Goal: Task Accomplishment & Management: Use online tool/utility

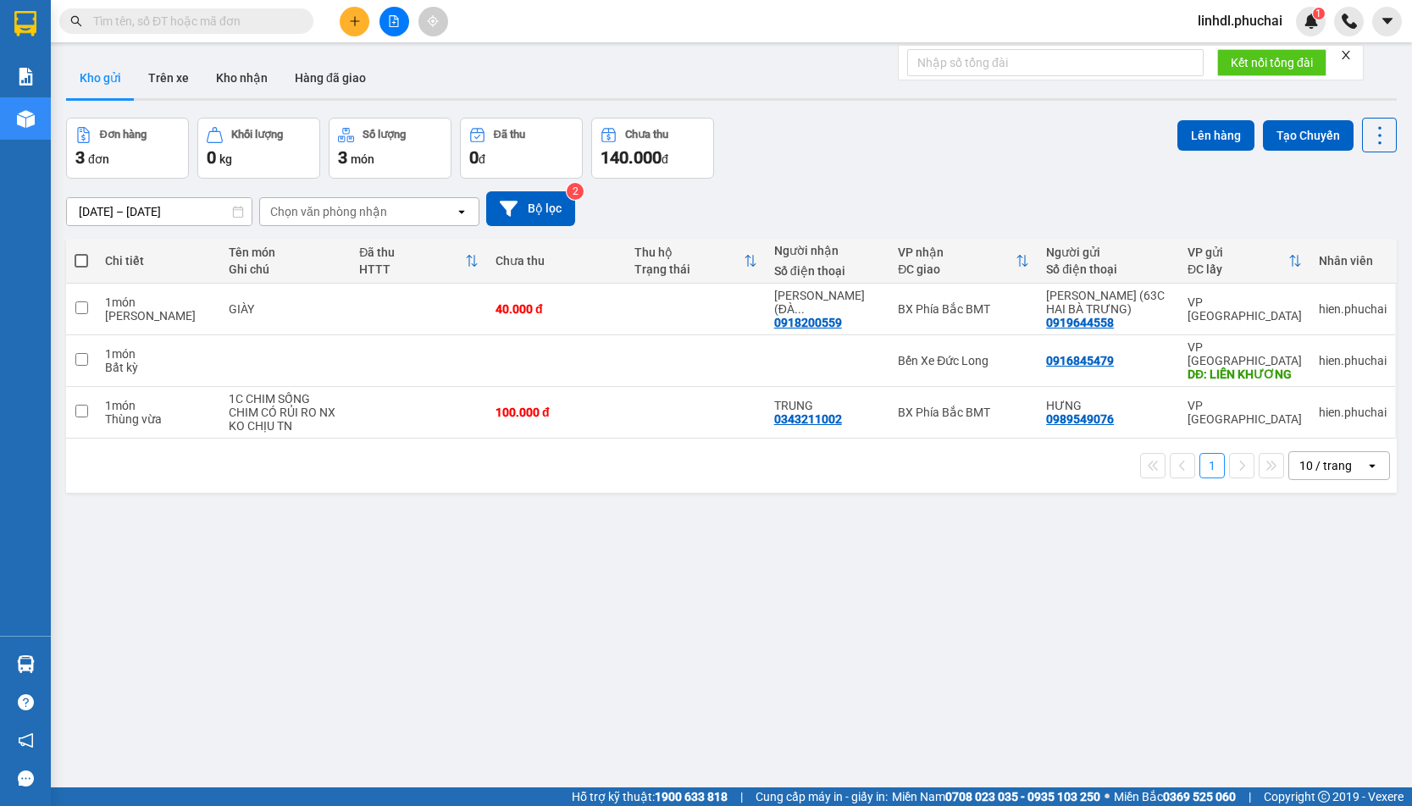
click at [235, 14] on input "text" at bounding box center [193, 21] width 200 height 19
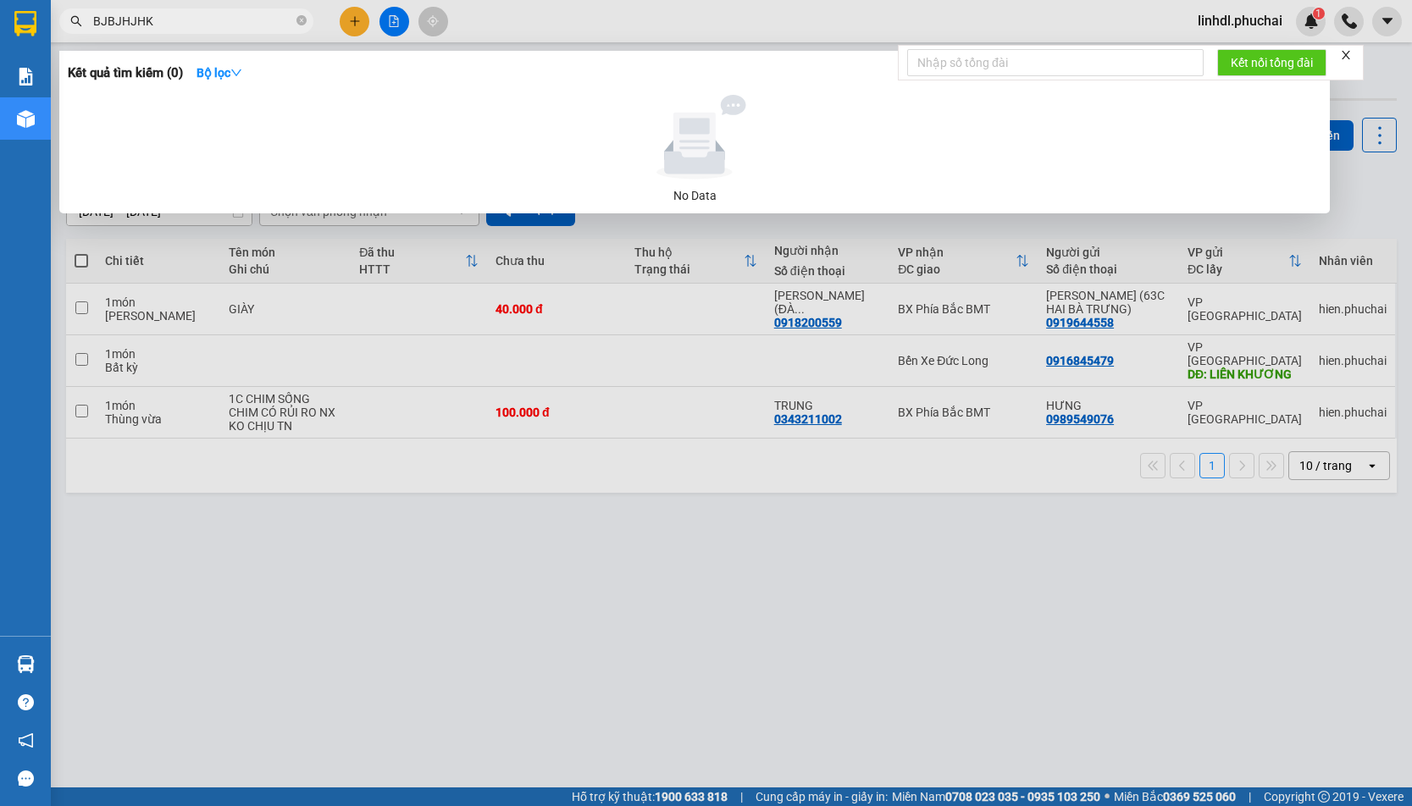
type input "BJBJHJHK"
click at [360, 777] on div at bounding box center [706, 403] width 1412 height 806
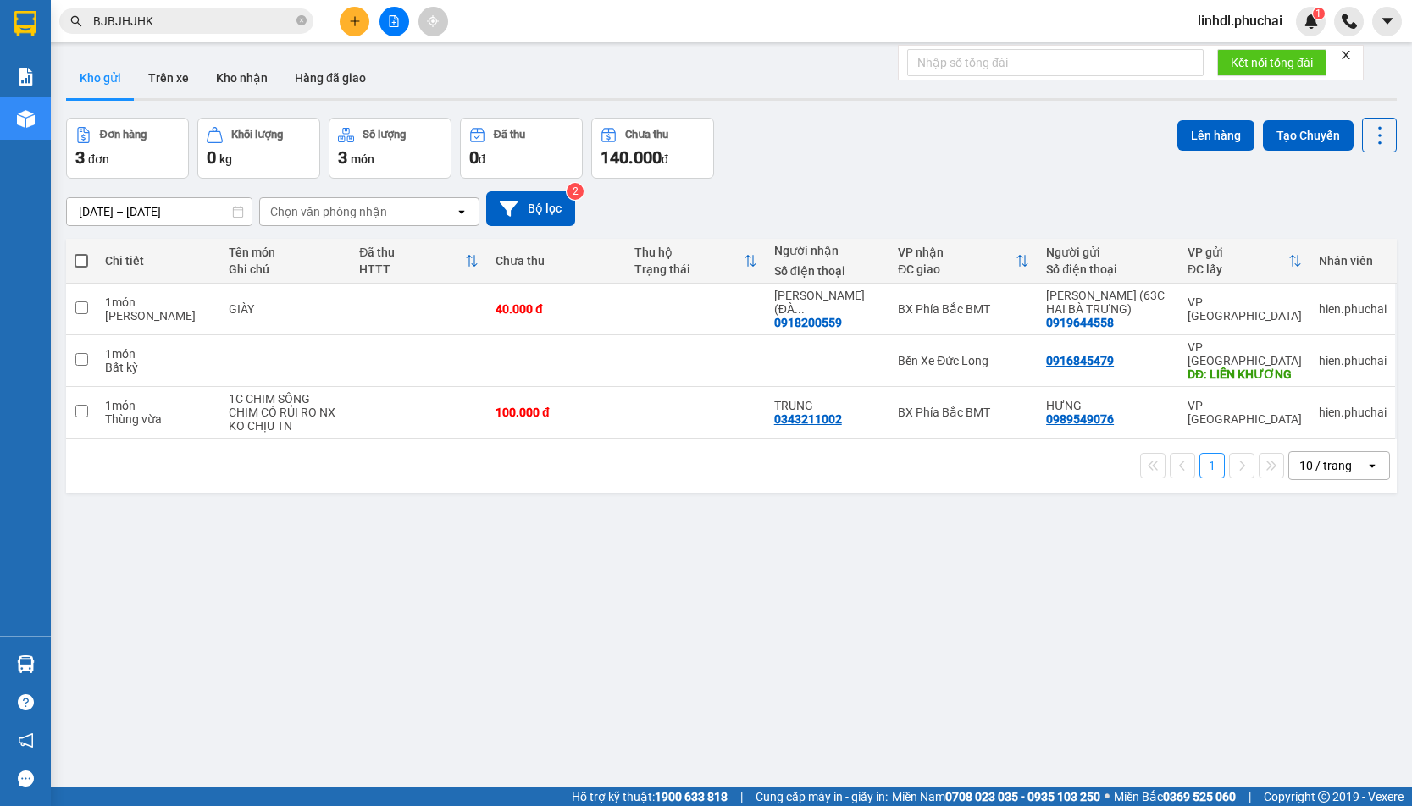
click at [359, 744] on div "ver 1.8.137 Kho gửi Trên xe Kho nhận Hàng đã giao Đơn hàng 3 đơn Khối lượng 0 k…" at bounding box center [731, 454] width 1344 height 806
click at [80, 254] on span at bounding box center [82, 261] width 14 height 14
click at [81, 252] on input "checkbox" at bounding box center [81, 252] width 0 height 0
checkbox input "true"
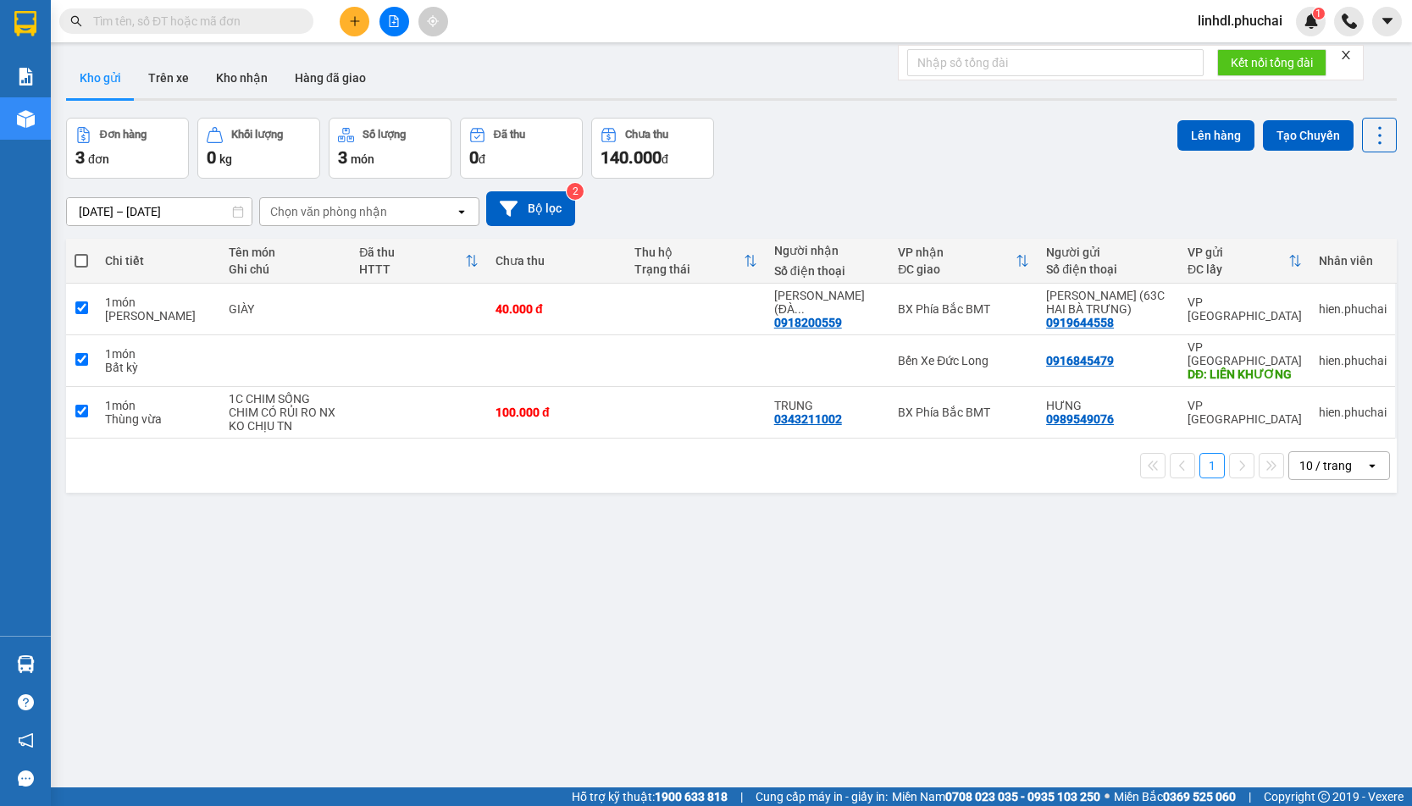
checkbox input "true"
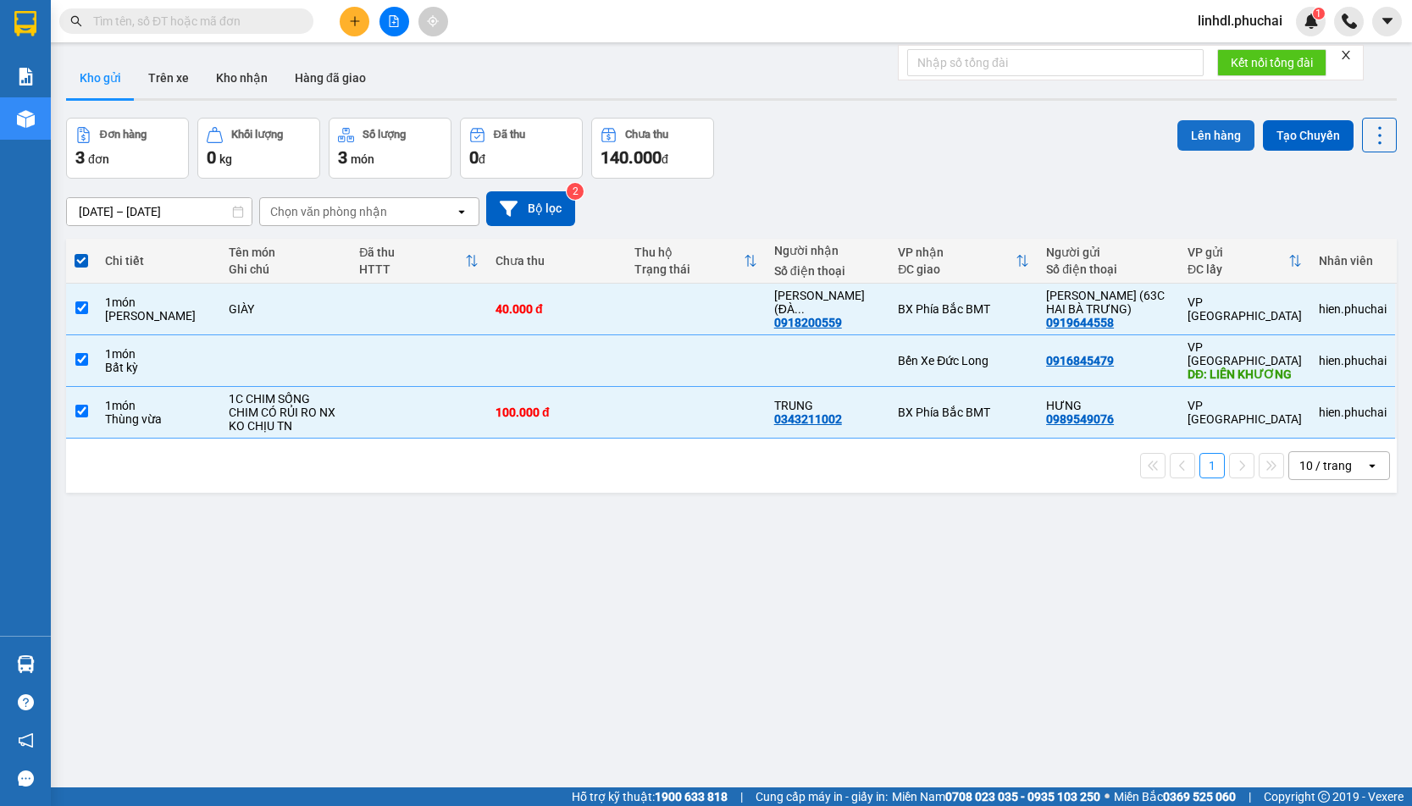
click at [1188, 130] on button "Lên hàng" at bounding box center [1215, 135] width 77 height 30
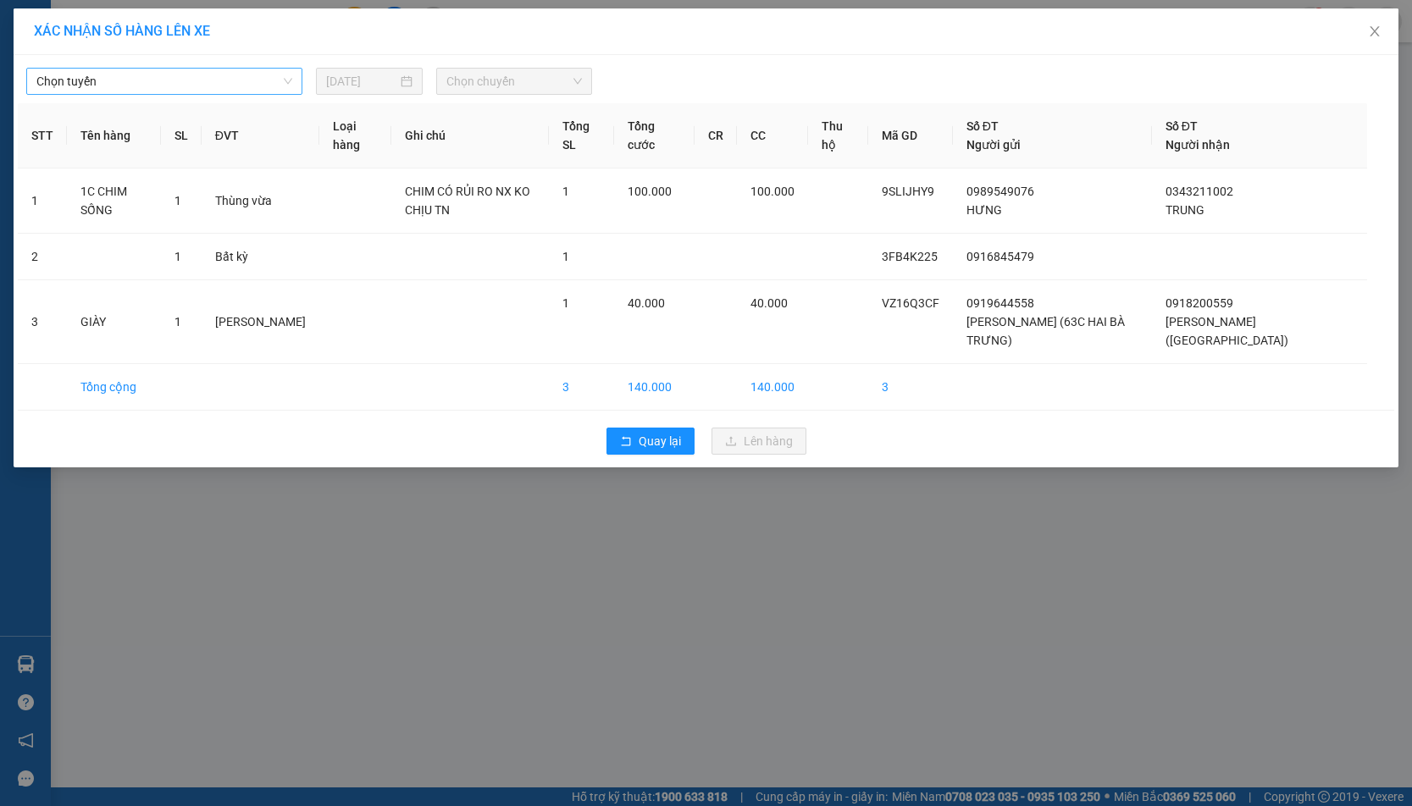
click at [213, 85] on span "Chọn tuyến" at bounding box center [164, 81] width 256 height 25
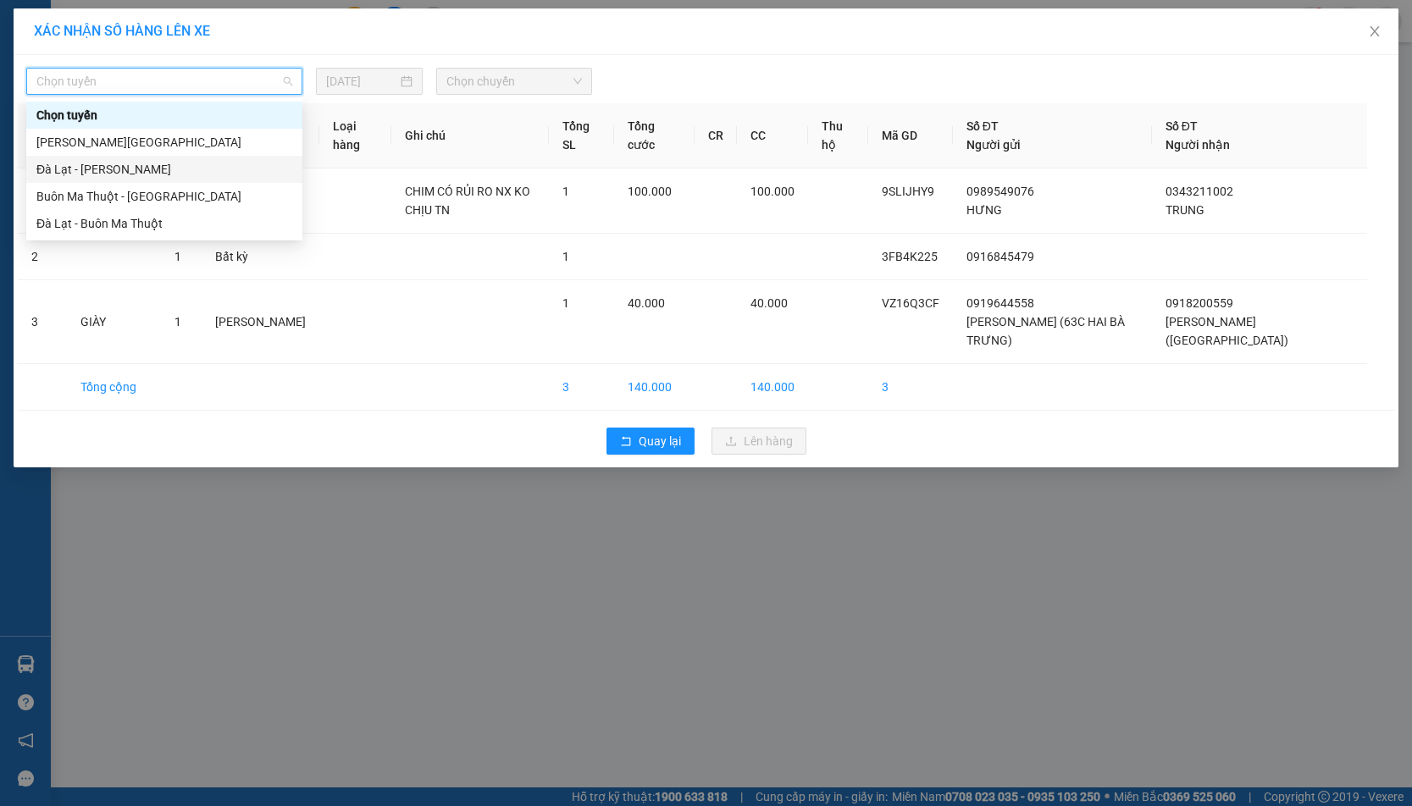
click at [133, 163] on div "Đà Lạt - Gia Lai" at bounding box center [164, 169] width 256 height 19
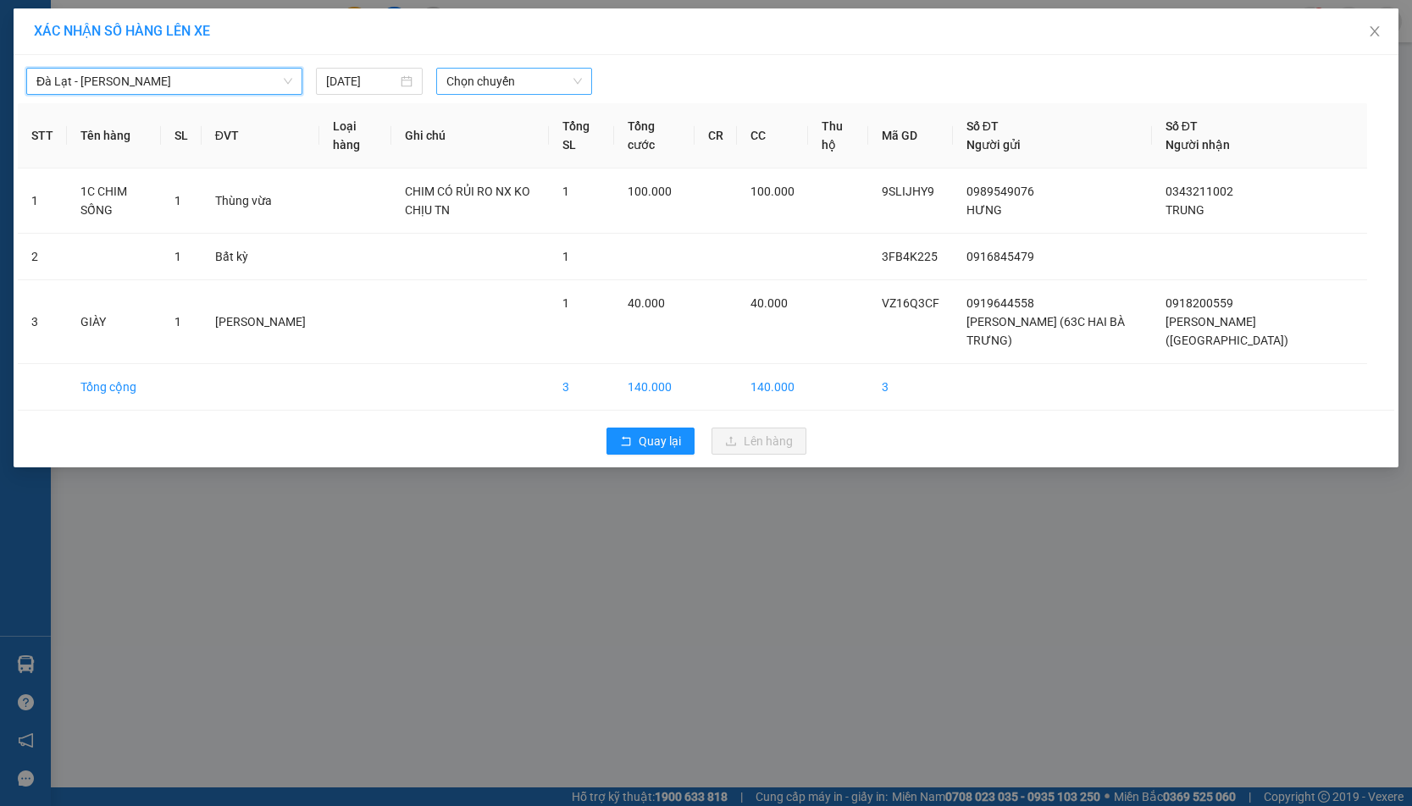
click at [503, 75] on span "Chọn chuyến" at bounding box center [513, 81] width 135 height 25
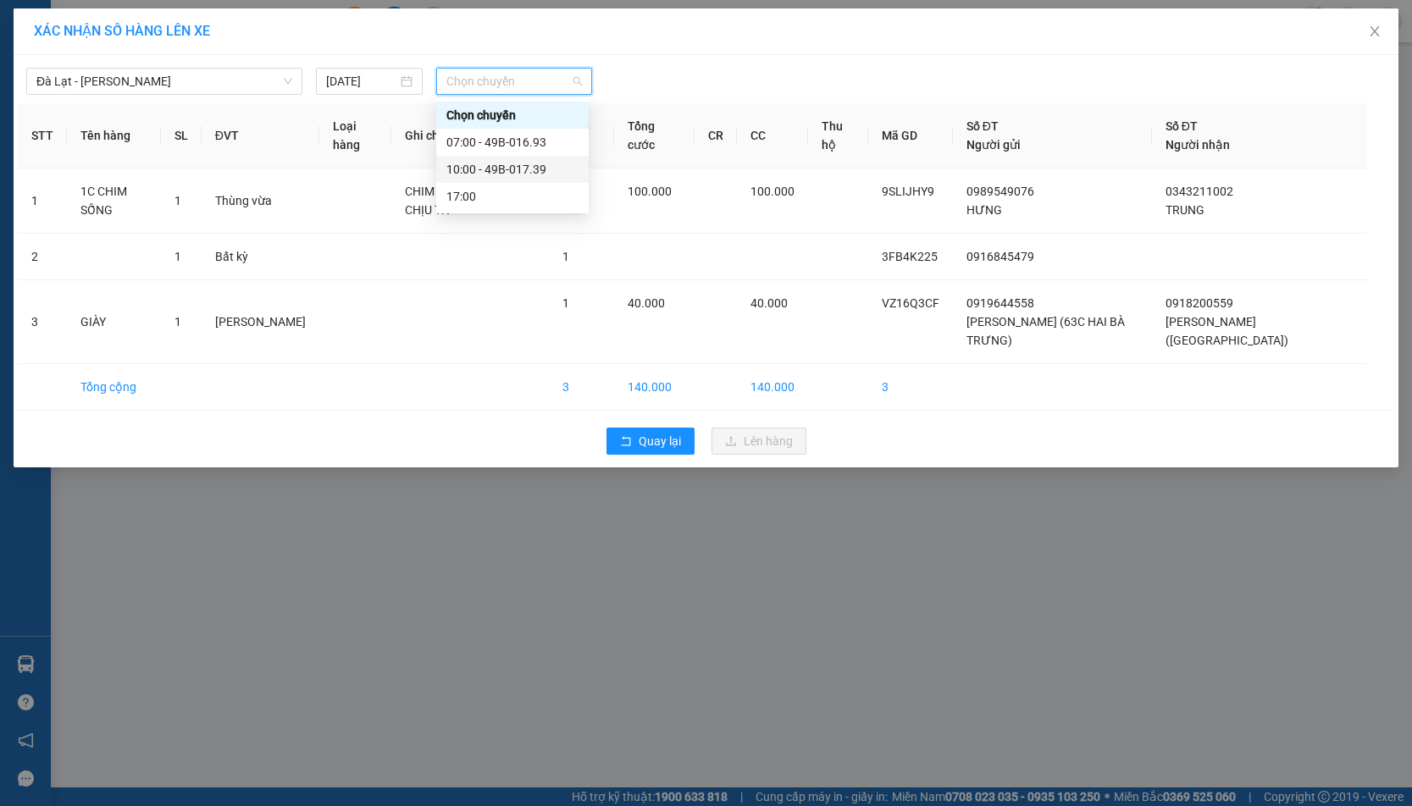
click at [553, 174] on div "10:00 - 49B-017.39" at bounding box center [512, 169] width 132 height 19
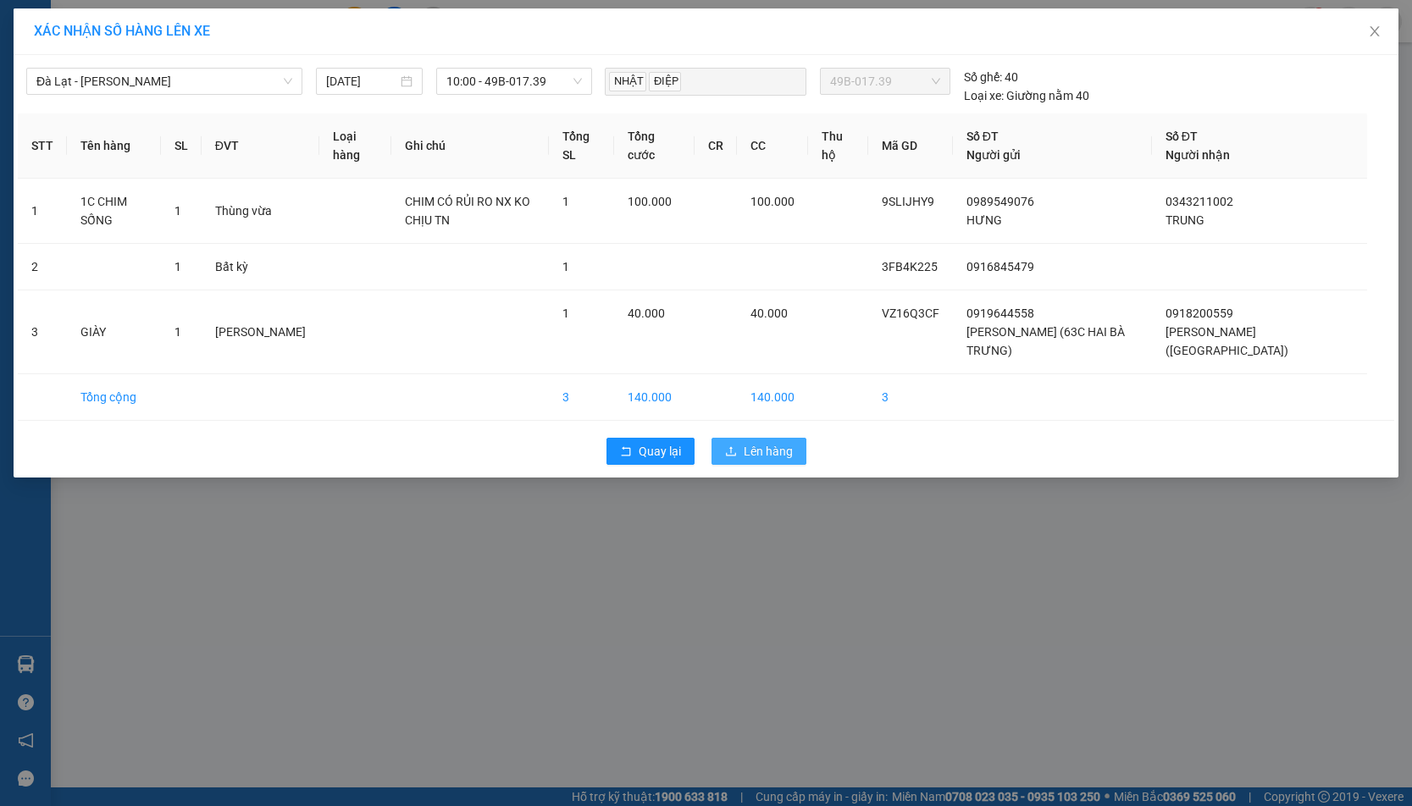
click at [749, 442] on span "Lên hàng" at bounding box center [768, 451] width 49 height 19
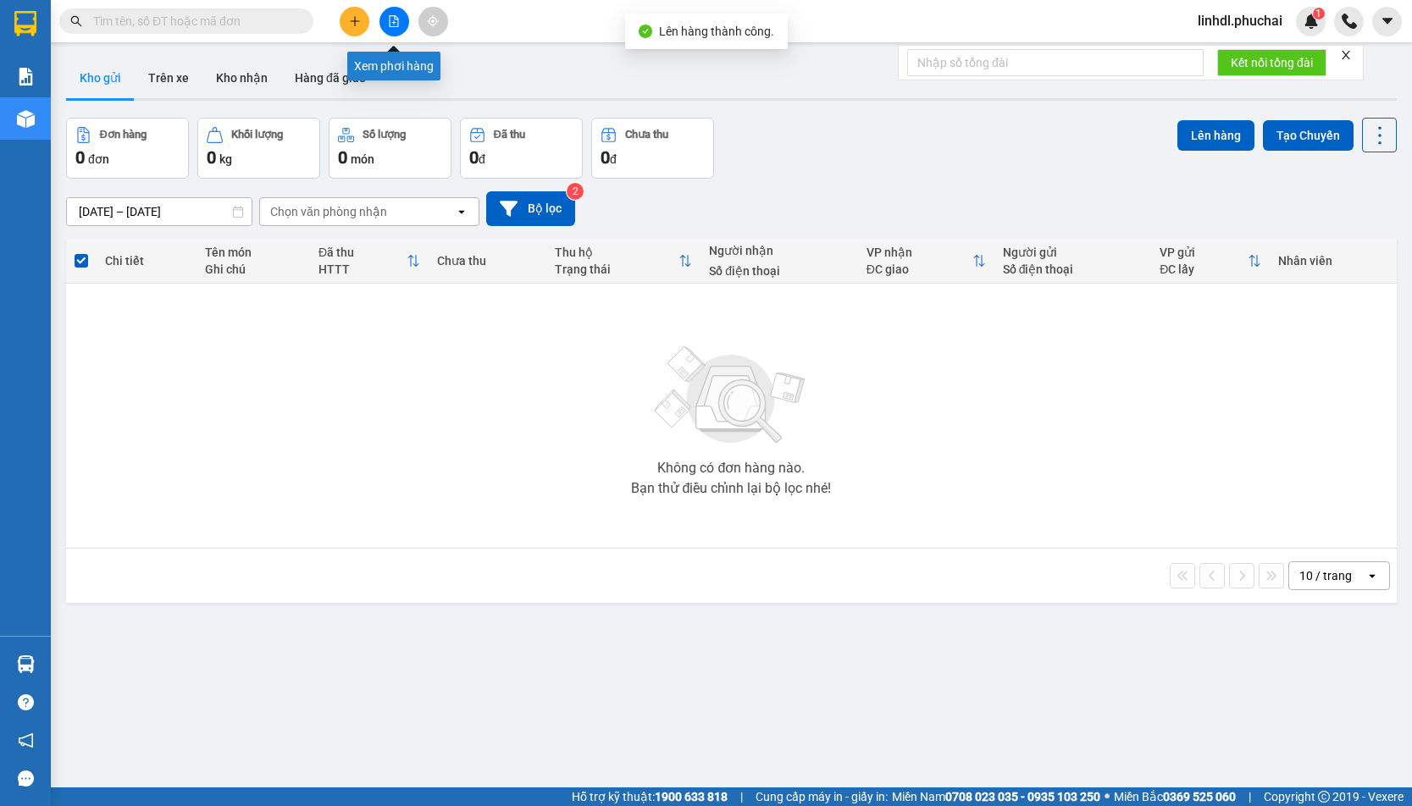
click at [387, 17] on button at bounding box center [394, 22] width 30 height 30
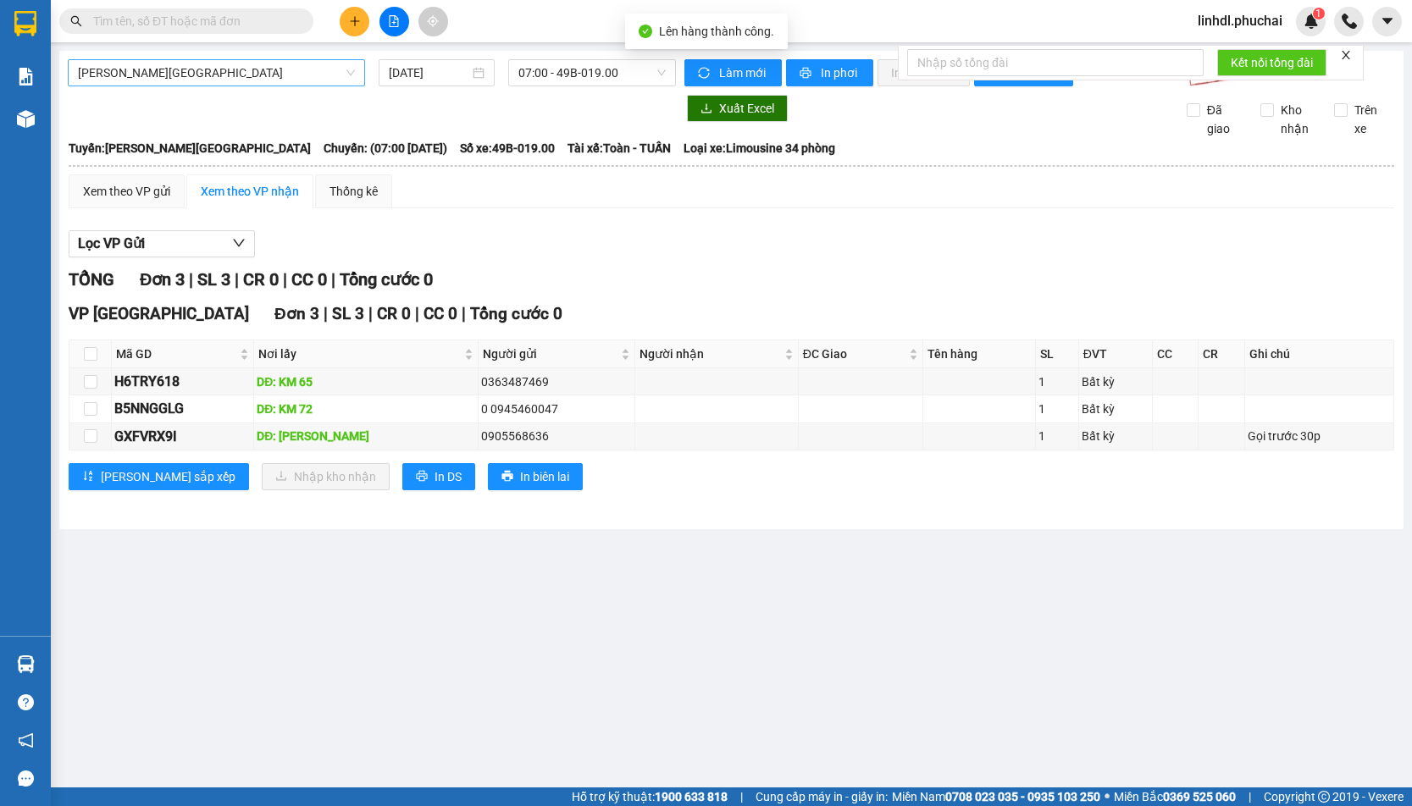
click at [187, 77] on span "Gia Lai - Đà Lạt" at bounding box center [216, 72] width 277 height 25
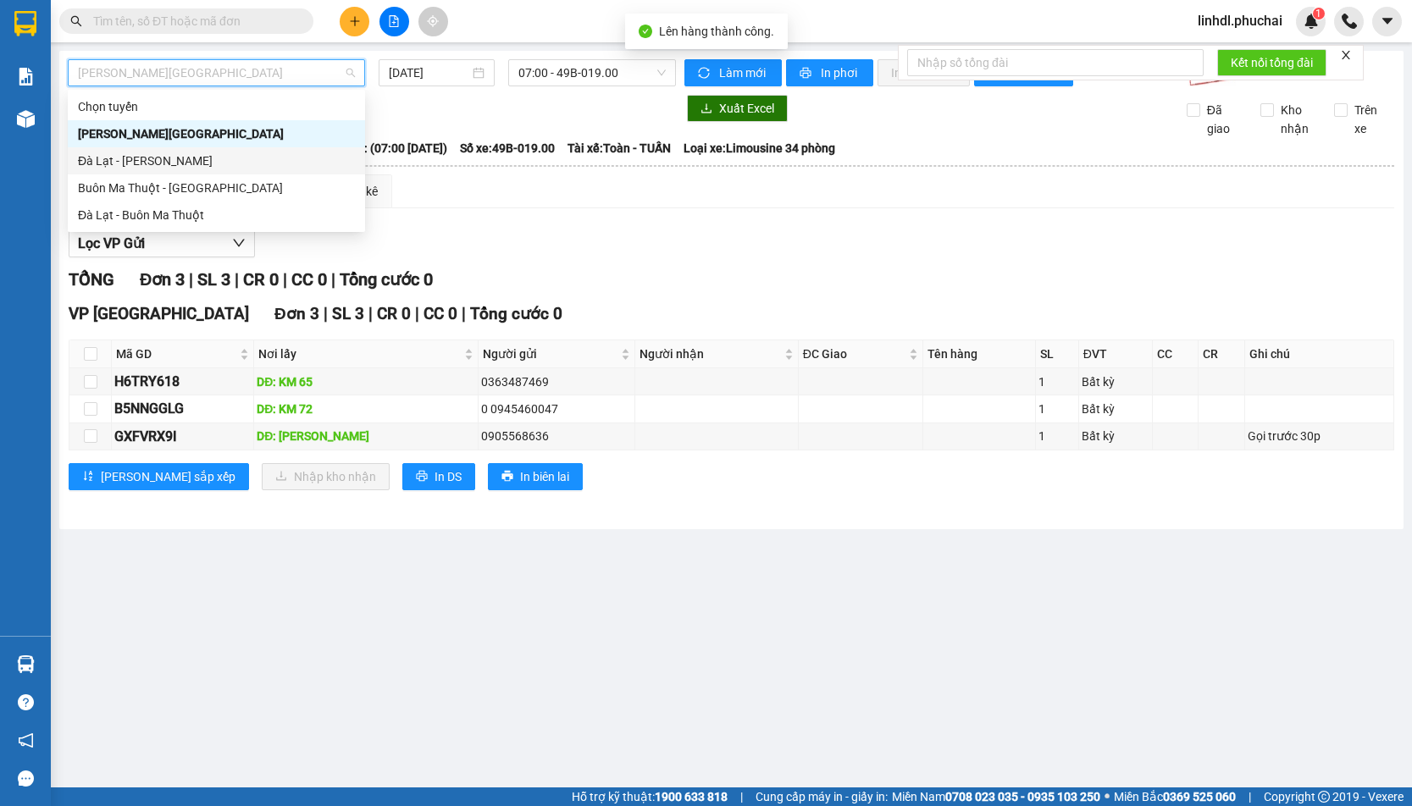
click at [162, 155] on div "Đà Lạt - Gia Lai" at bounding box center [216, 161] width 277 height 19
type input "12/09/2025"
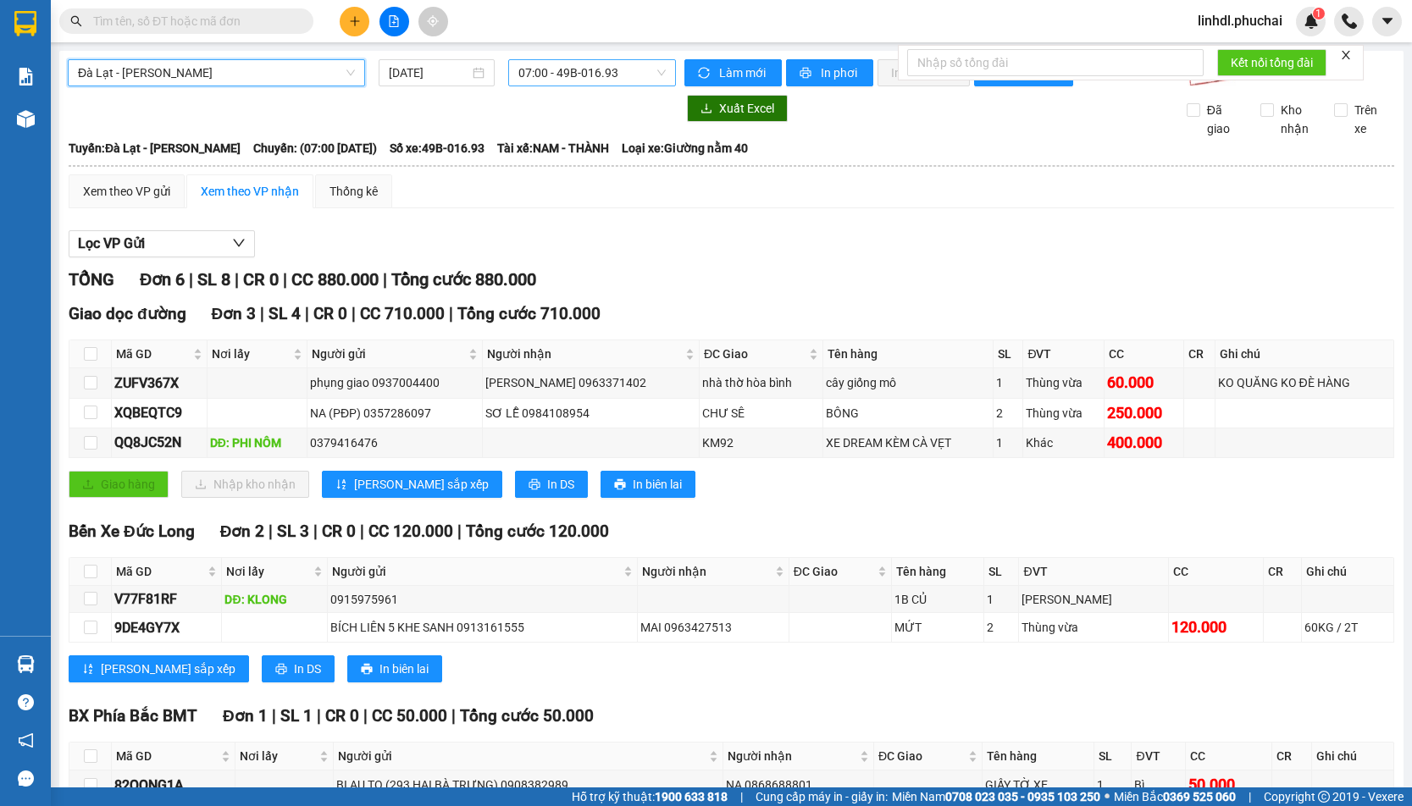
click at [556, 73] on span "07:00 - 49B-016.93" at bounding box center [591, 72] width 147 height 25
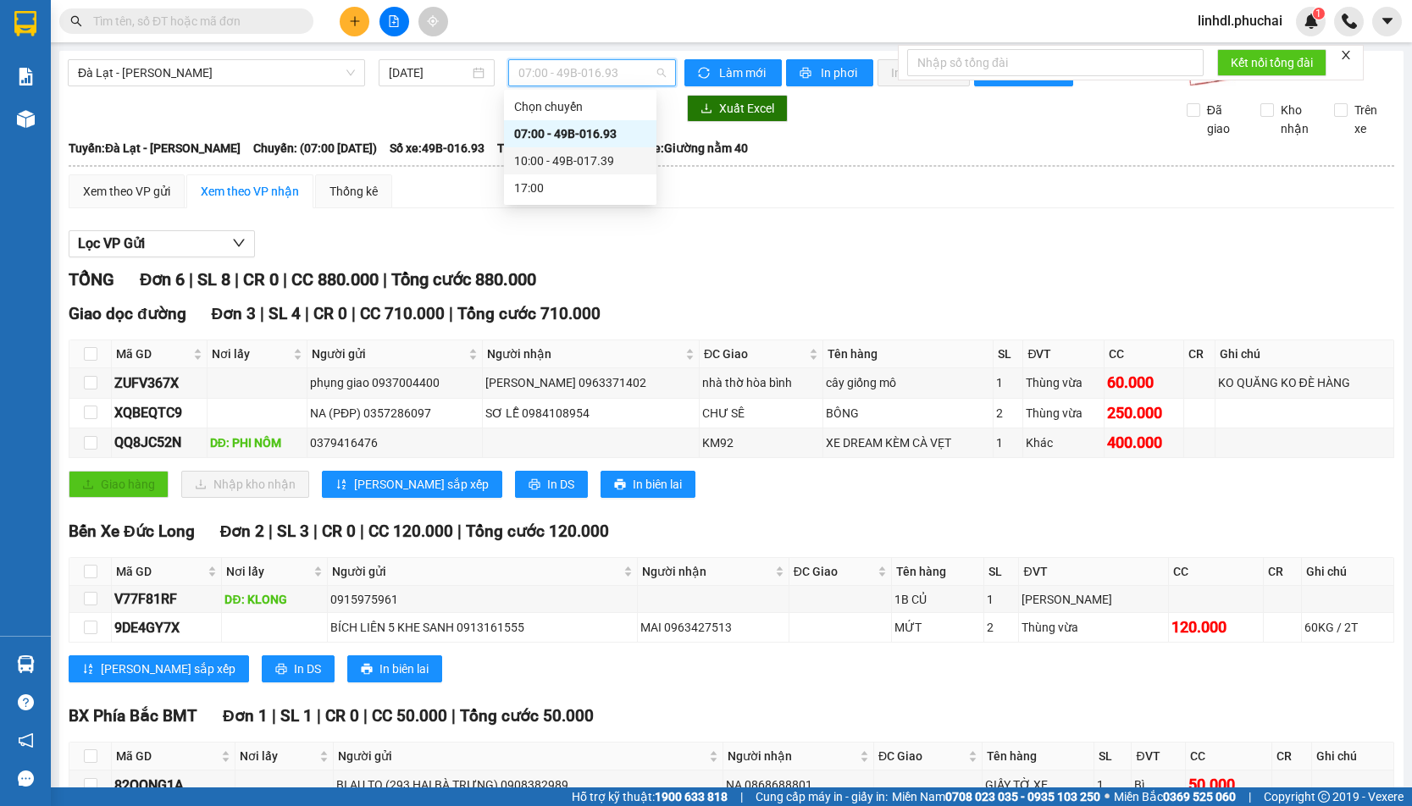
drag, startPoint x: 646, startPoint y: 157, endPoint x: 688, endPoint y: 106, distance: 65.6
click at [645, 155] on div "10:00 - 49B-017.39" at bounding box center [580, 160] width 152 height 27
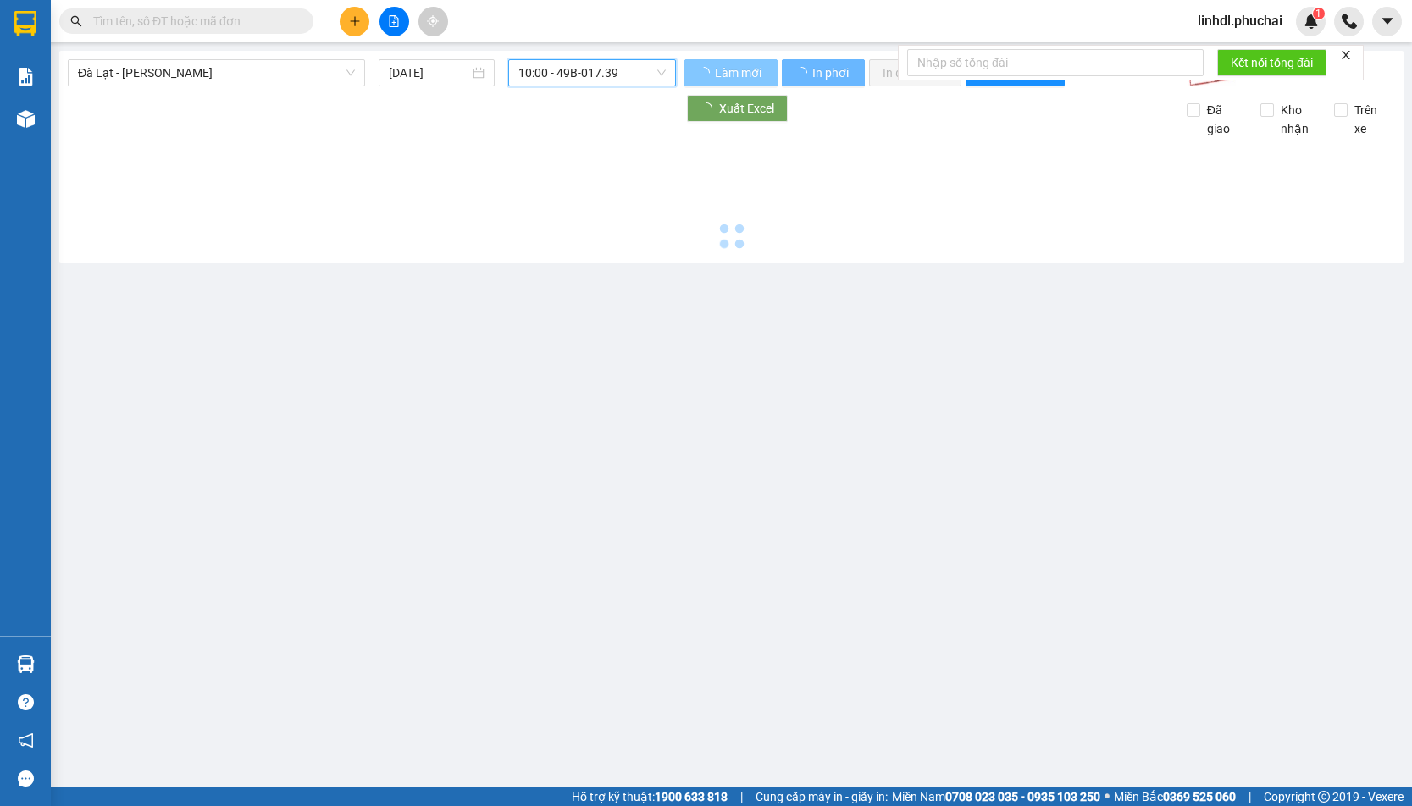
click at [723, 69] on span "Làm mới" at bounding box center [739, 73] width 49 height 19
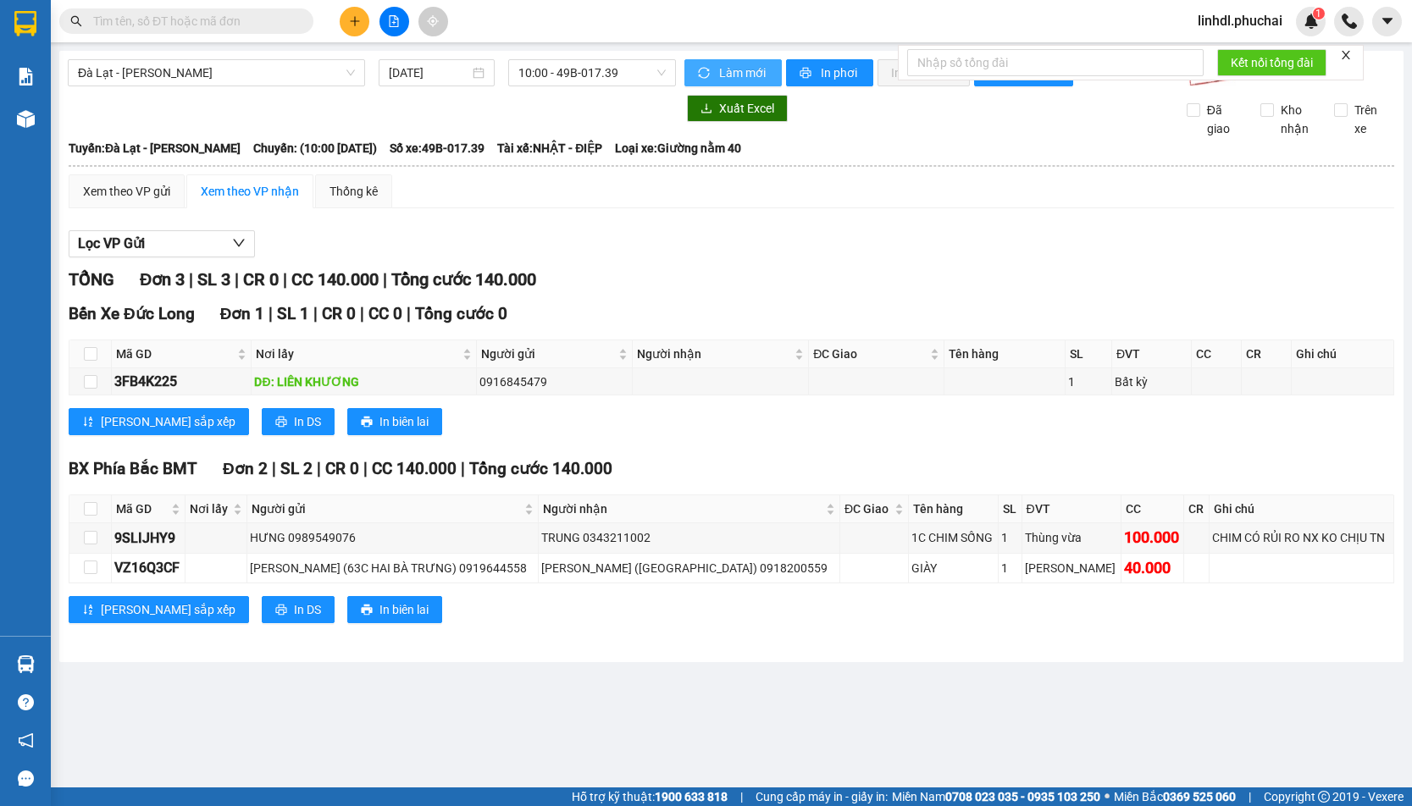
click at [723, 69] on span "Làm mới" at bounding box center [743, 73] width 49 height 19
click at [1344, 51] on icon "close" at bounding box center [1346, 55] width 8 height 8
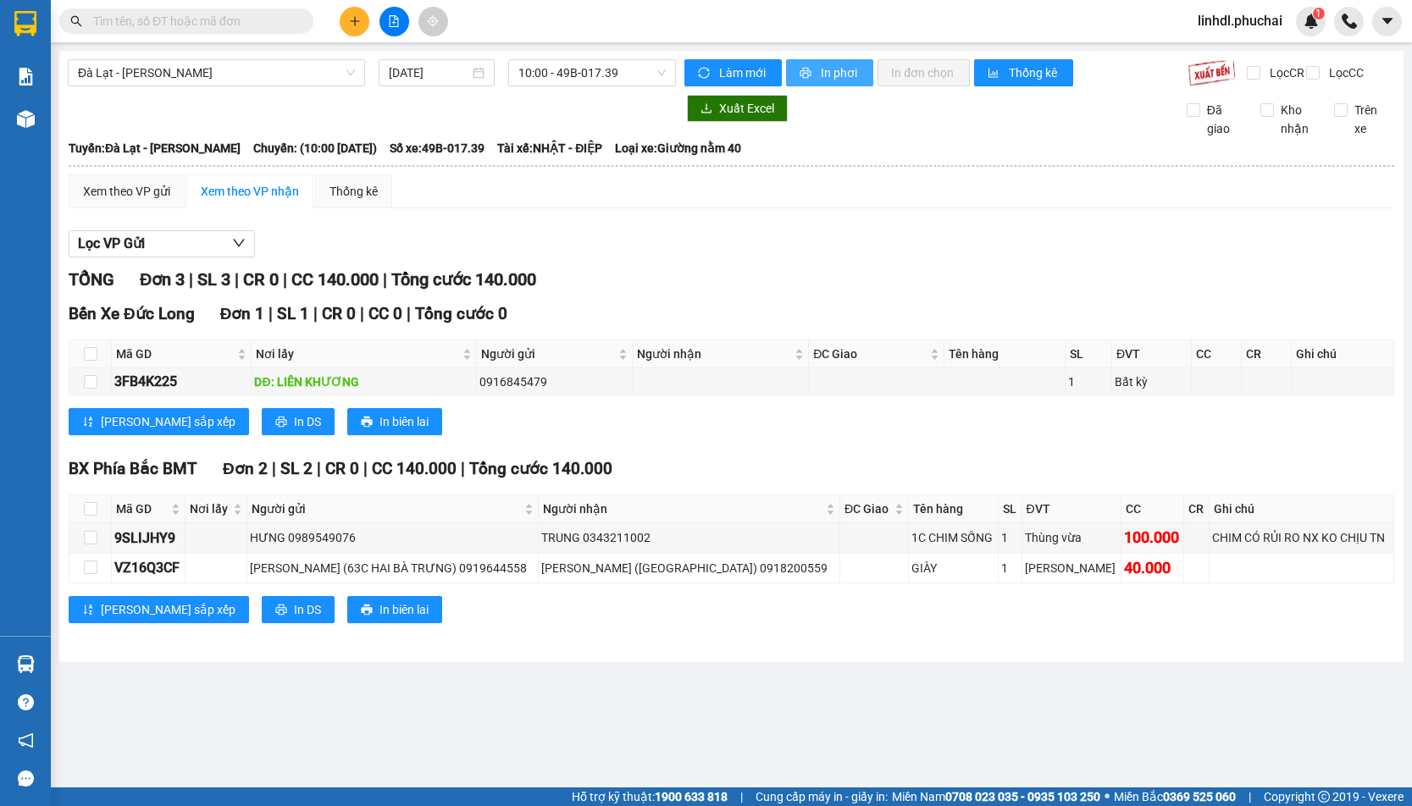
click at [828, 75] on span "In phơi" at bounding box center [840, 73] width 39 height 19
